Goal: Transaction & Acquisition: Purchase product/service

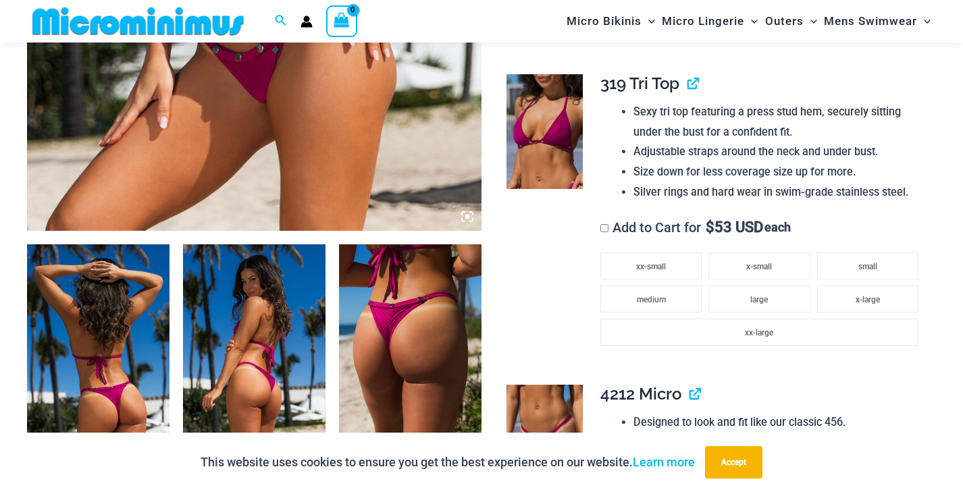
scroll to position [583, 0]
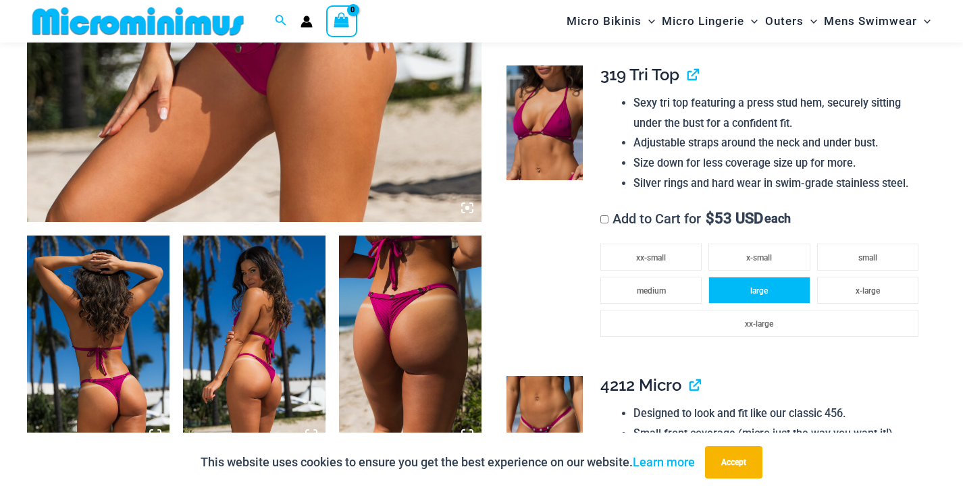
click at [739, 278] on li "large" at bounding box center [758, 290] width 101 height 27
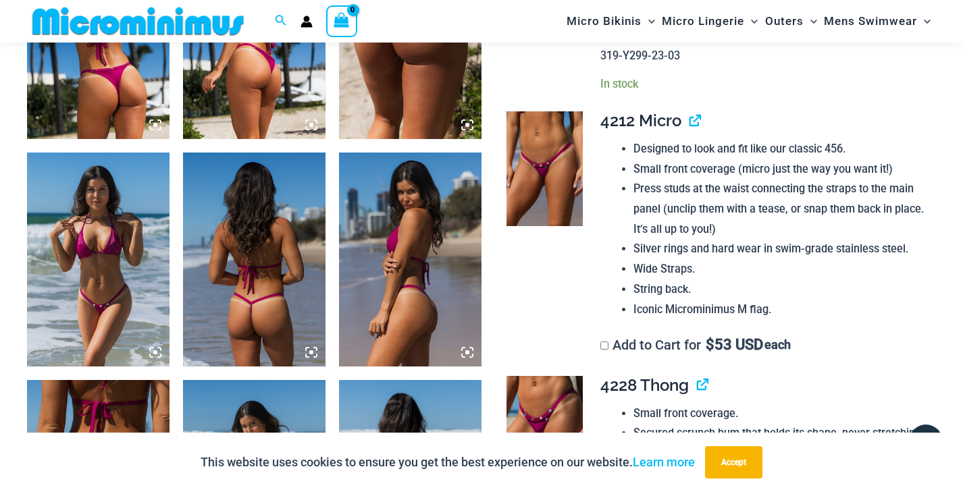
scroll to position [901, 0]
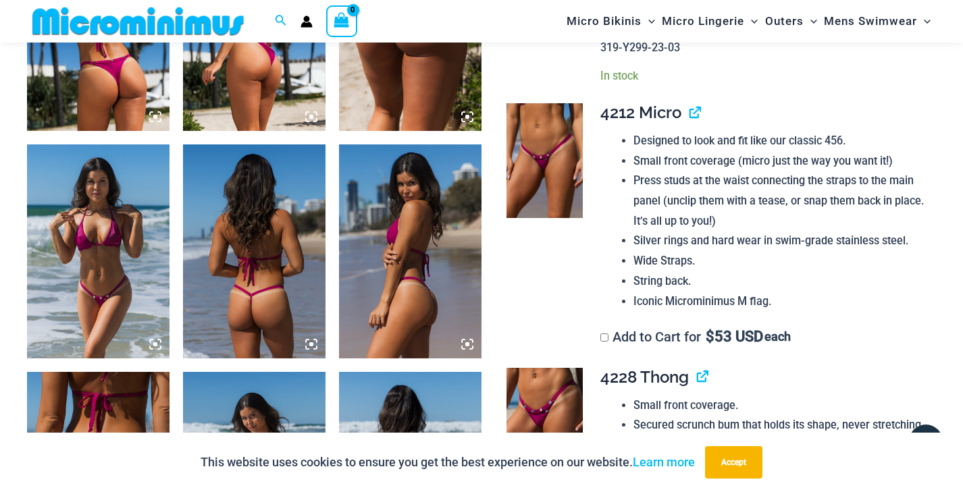
click at [610, 329] on label "Add to Cart for $ 53 USD each" at bounding box center [695, 337] width 190 height 16
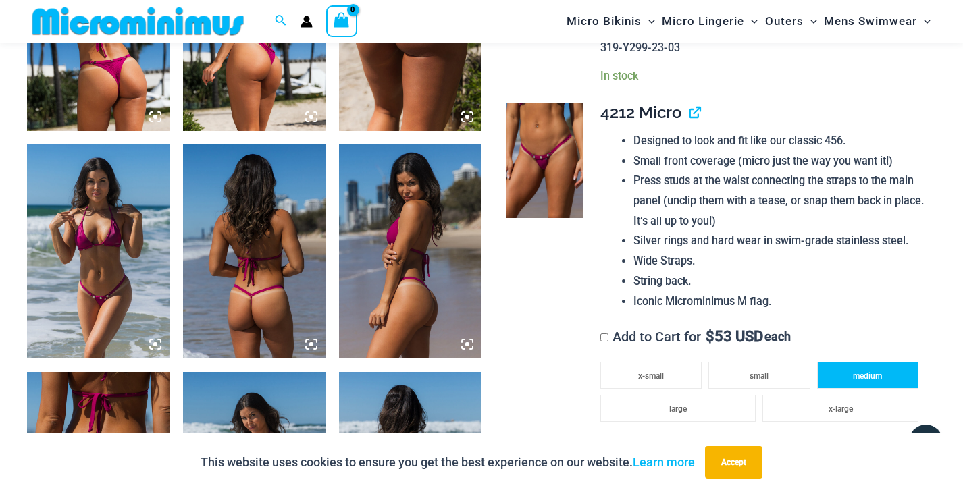
click at [860, 371] on span "medium" at bounding box center [867, 375] width 29 height 9
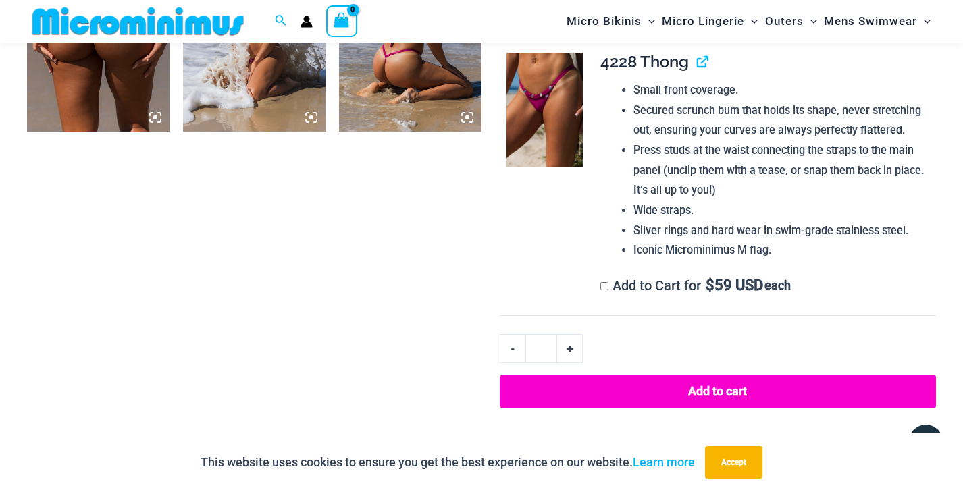
scroll to position [1356, 0]
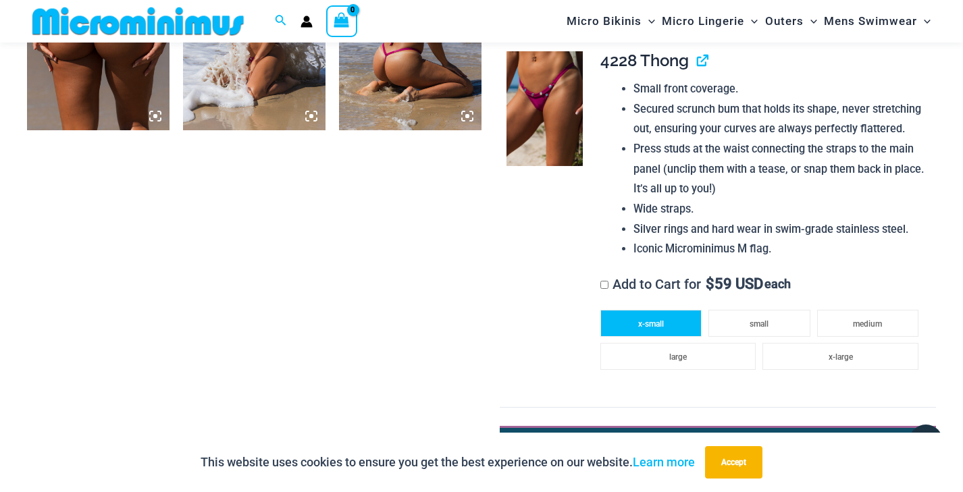
click at [667, 310] on li "x-small" at bounding box center [650, 323] width 101 height 27
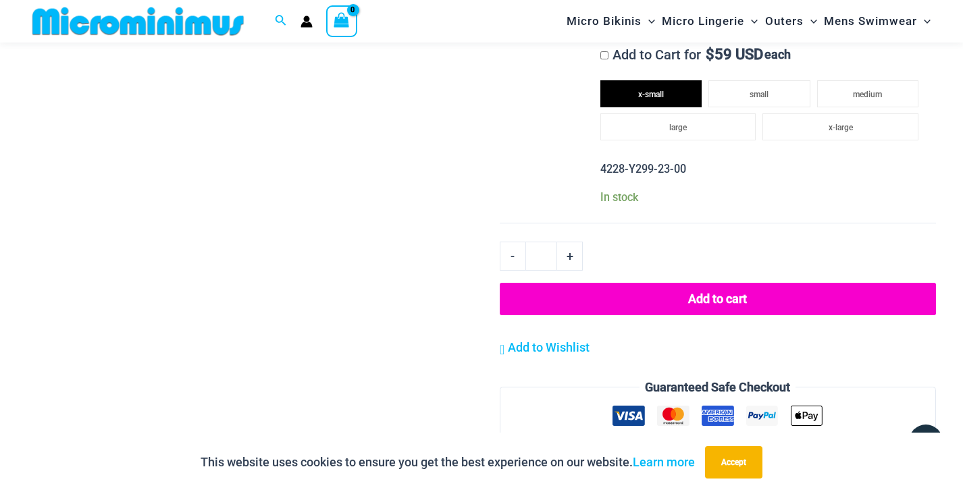
scroll to position [1584, 0]
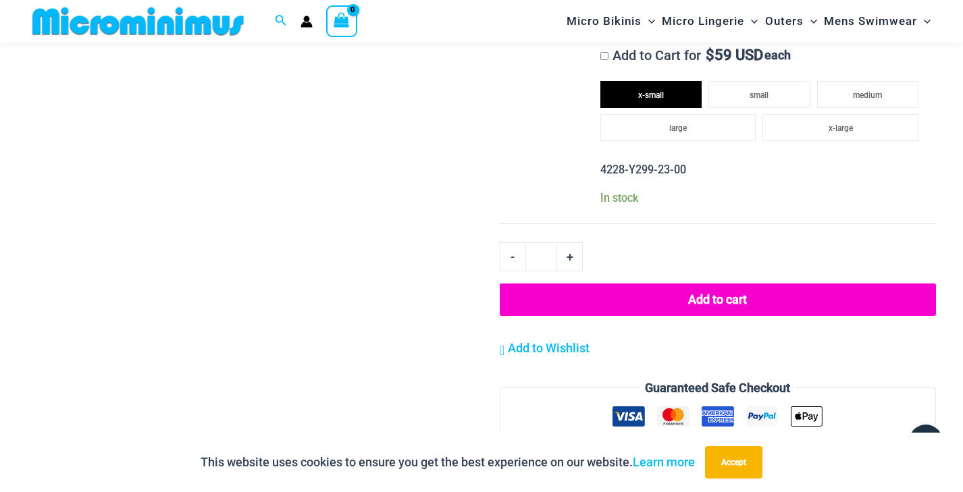
click at [688, 284] on button "Add to cart" at bounding box center [718, 300] width 436 height 32
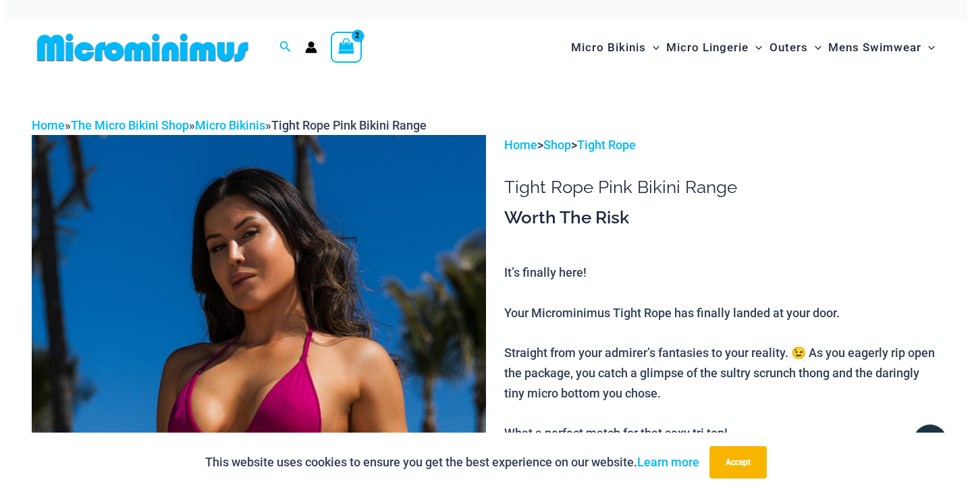
scroll to position [0, 0]
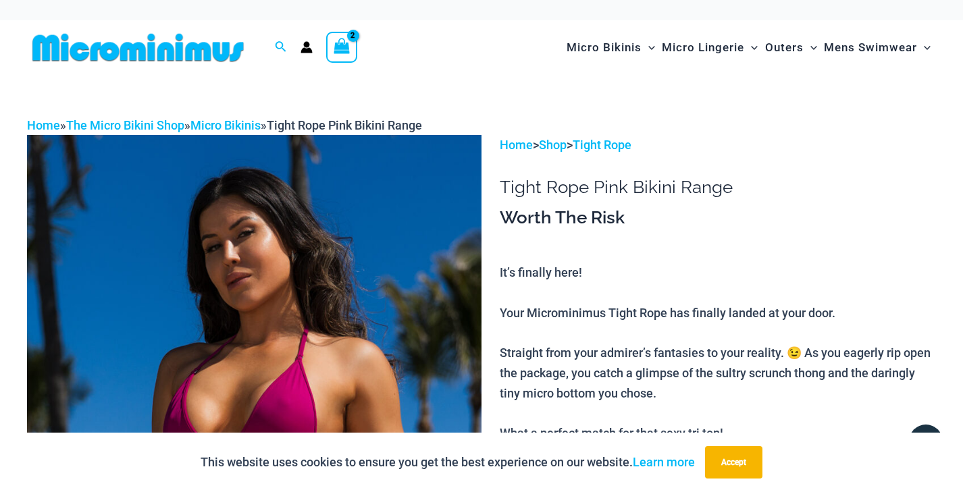
click at [348, 53] on icon "View Shopping Cart, 2 items" at bounding box center [342, 46] width 16 height 16
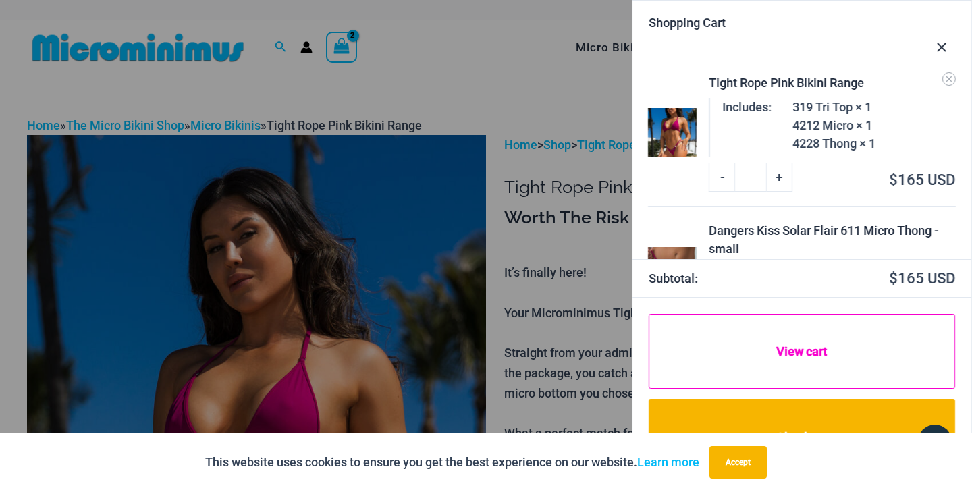
click at [802, 352] on link "View cart" at bounding box center [802, 351] width 306 height 75
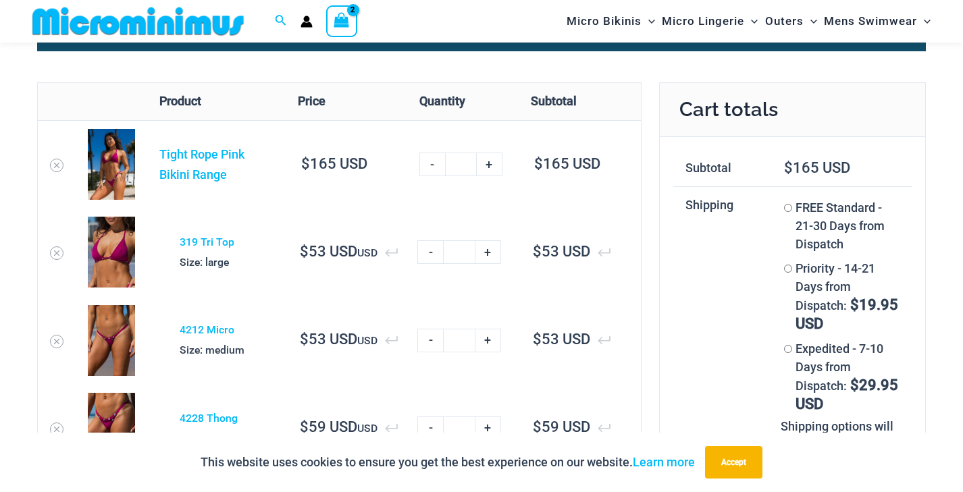
scroll to position [61, 0]
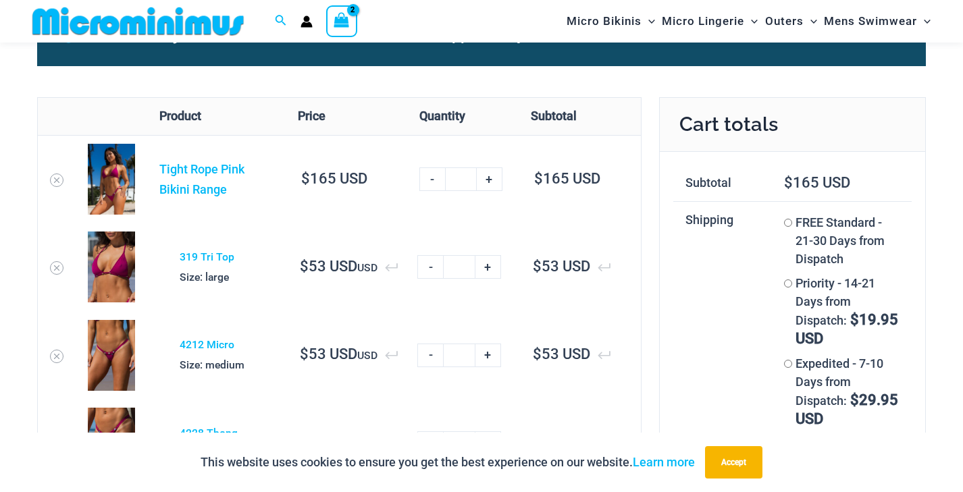
click at [491, 175] on link "+" at bounding box center [490, 179] width 26 height 24
type input "*"
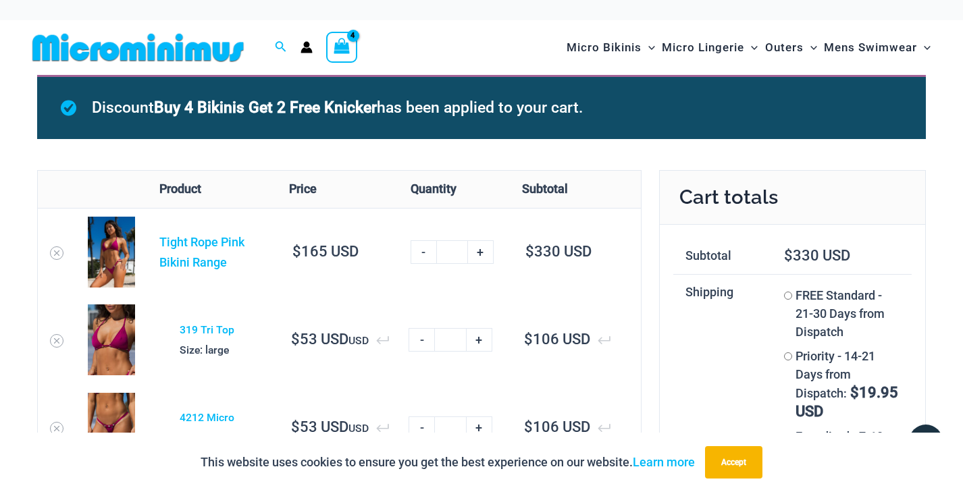
scroll to position [0, 0]
